Goal: Transaction & Acquisition: Obtain resource

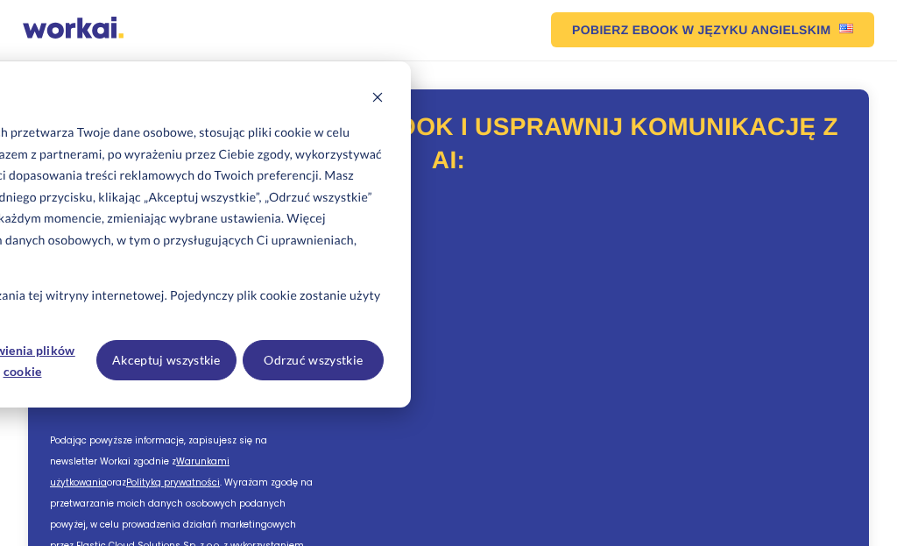
click at [196, 340] on button "Akceptuj wszystkie" at bounding box center [166, 360] width 141 height 40
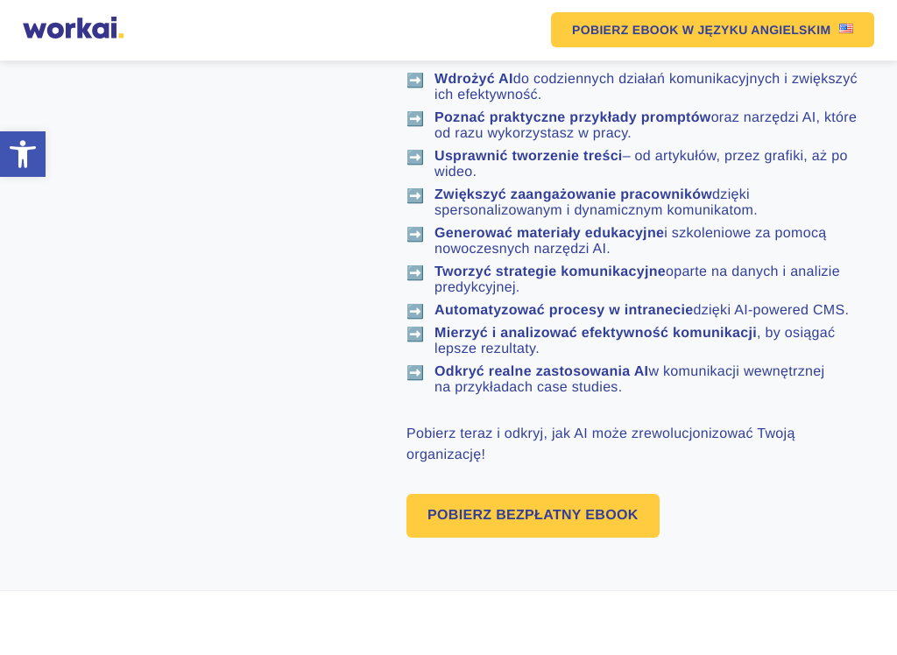
scroll to position [1179, 0]
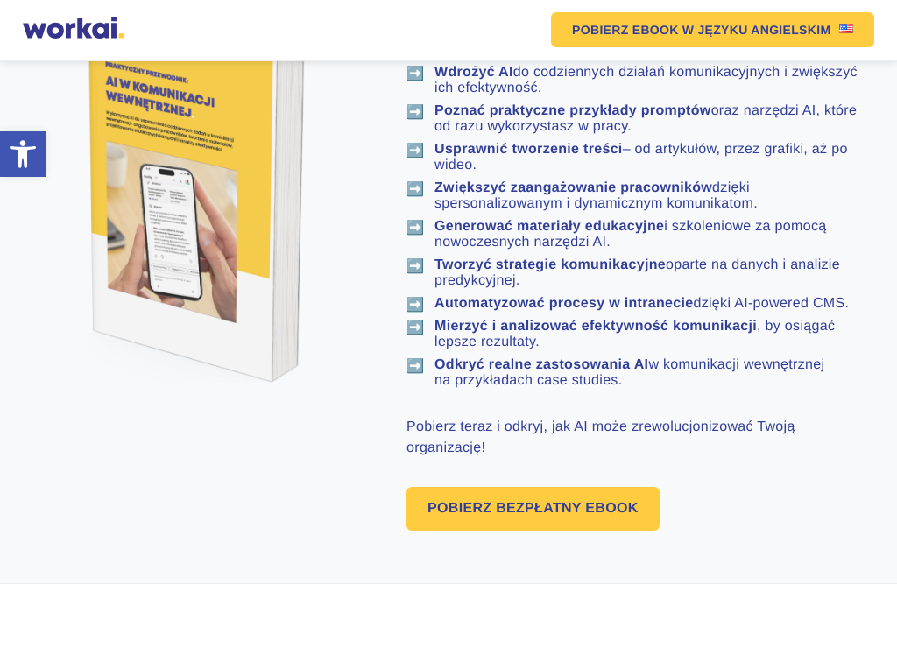
click at [567, 531] on link "POBIERZ BEZPŁATNY EBOOK" at bounding box center [533, 509] width 253 height 44
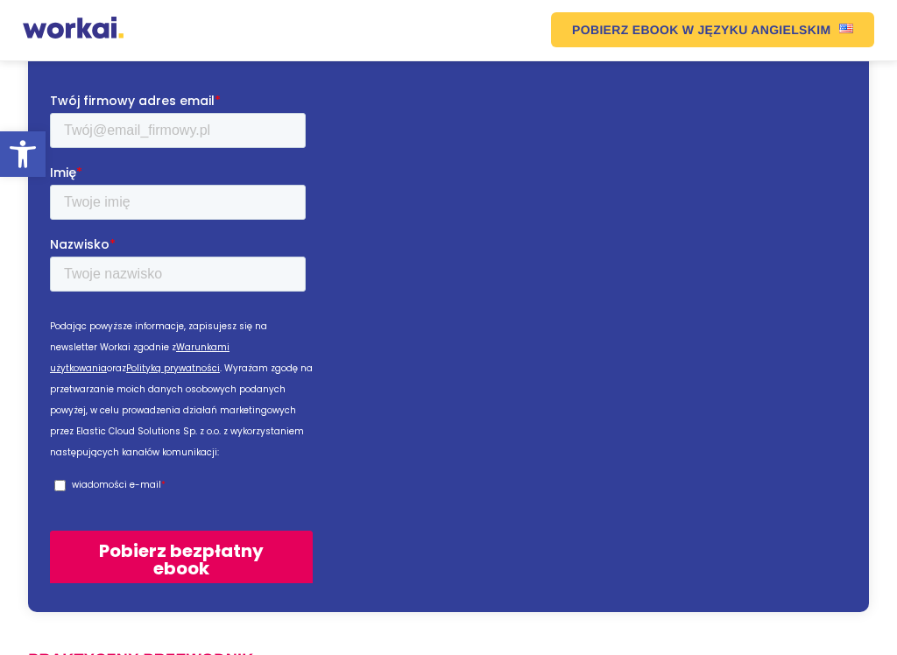
scroll to position [110, 0]
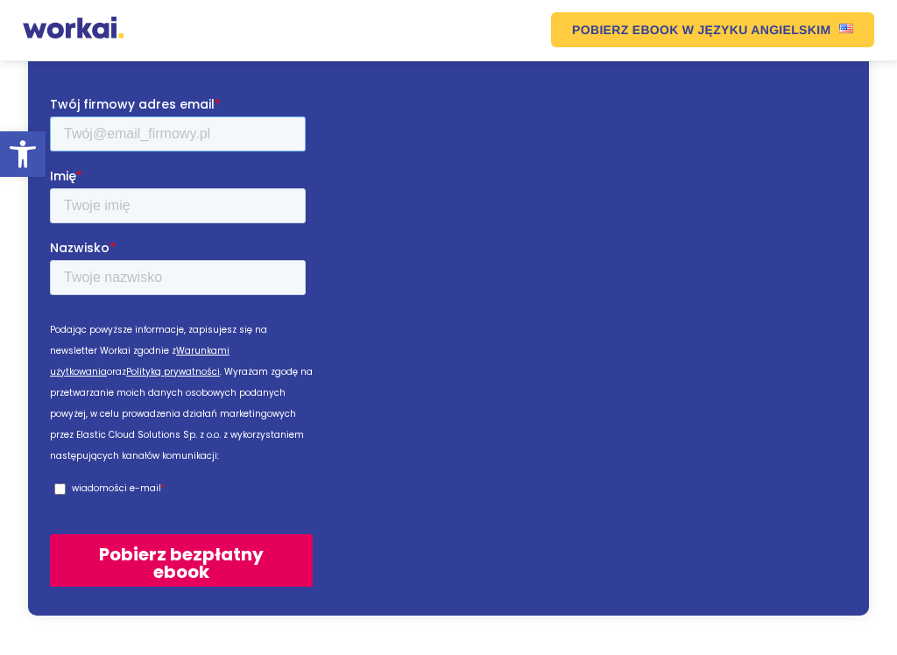
click at [102, 133] on input "Twój firmowy adres email *" at bounding box center [178, 133] width 256 height 35
type input "[PERSON_NAME][EMAIL_ADDRESS][PERSON_NAME][DOMAIN_NAME]"
click at [99, 199] on input "Imię *" at bounding box center [178, 205] width 256 height 35
type input "[PERSON_NAME]"
click at [94, 272] on input "Nazwisko *" at bounding box center [178, 276] width 256 height 35
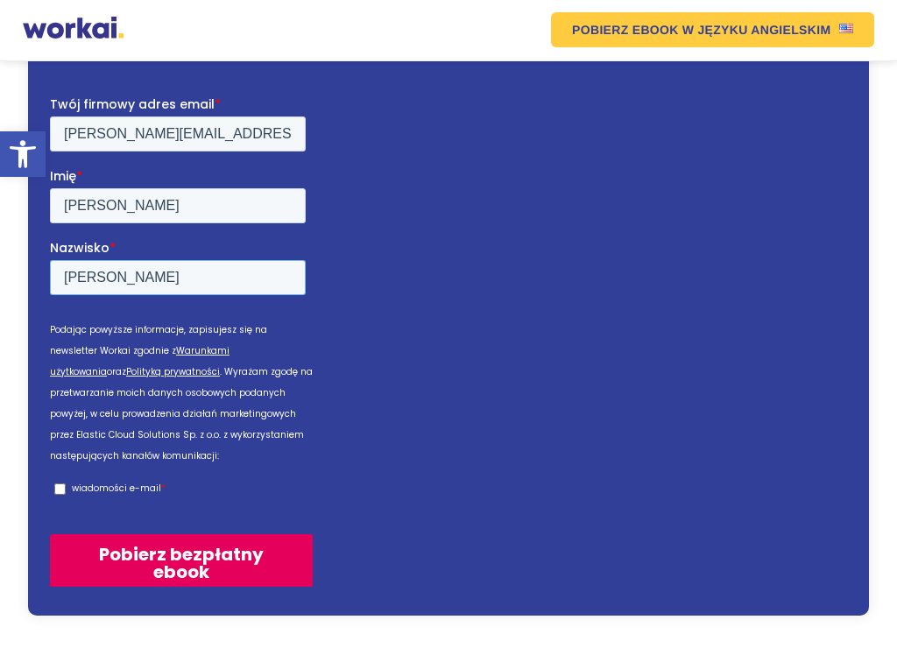
type input "[PERSON_NAME]"
click at [77, 481] on p "wiadomości e-mail" at bounding box center [116, 487] width 89 height 13
click at [66, 483] on input "wiadomości e-mail *" at bounding box center [59, 488] width 11 height 11
checkbox input "true"
click at [233, 541] on input "Pobierz bezpłatny ebook" at bounding box center [181, 563] width 263 height 58
